Goal: Information Seeking & Learning: Learn about a topic

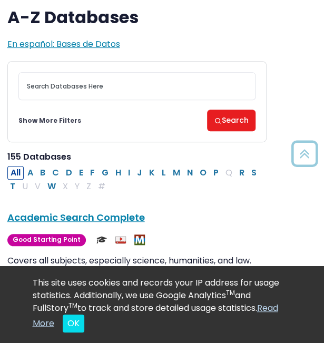
scroll to position [47, 25]
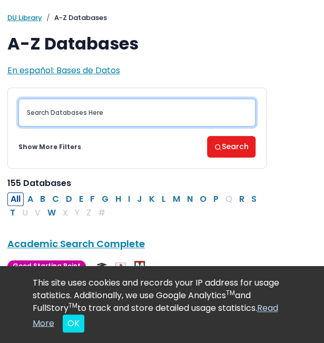
click at [50, 118] on input "Search database by title or keyword" at bounding box center [136, 113] width 237 height 28
type input "housing"
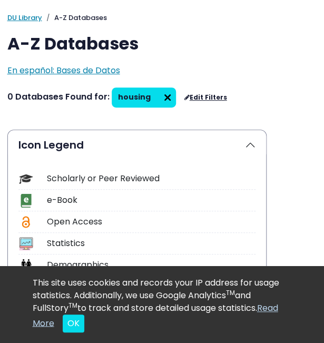
scroll to position [52, 25]
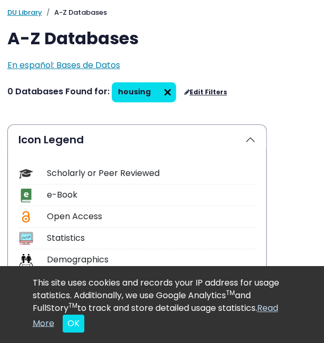
click at [161, 91] on img at bounding box center [167, 92] width 17 height 17
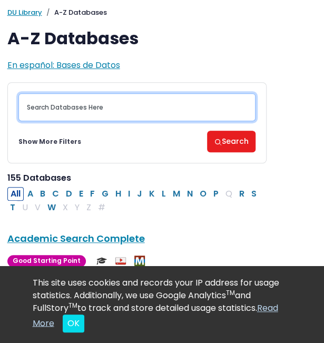
click at [93, 106] on input "Search database by title or keyword" at bounding box center [136, 107] width 237 height 28
type input "house"
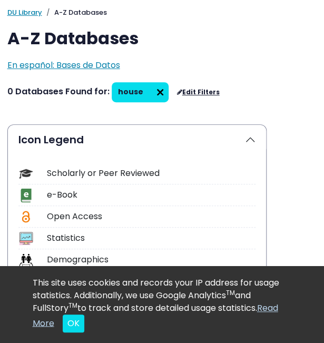
scroll to position [81, 14]
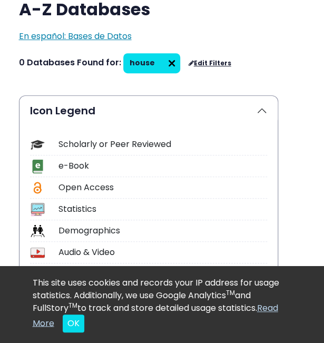
click at [163, 65] on img at bounding box center [171, 63] width 17 height 17
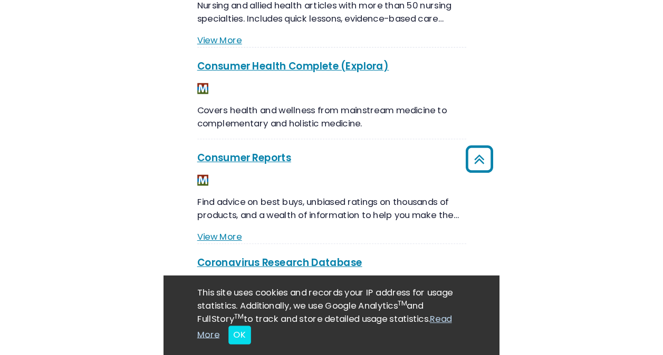
scroll to position [1564, 0]
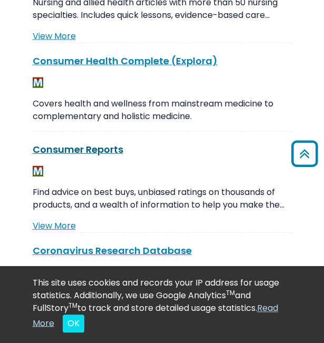
click at [82, 147] on link "Consumer Reports This link opens in a new window" at bounding box center [78, 149] width 91 height 13
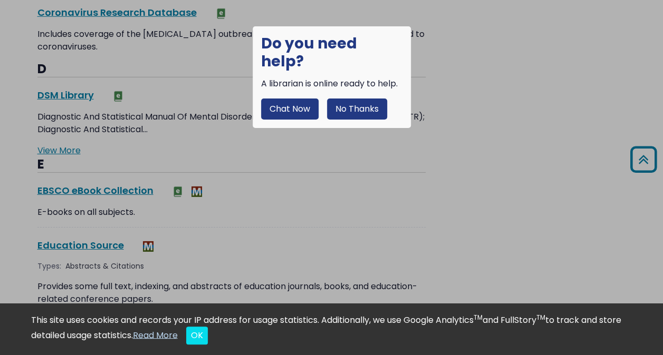
scroll to position [1577, 0]
